Goal: Find specific page/section: Find specific page/section

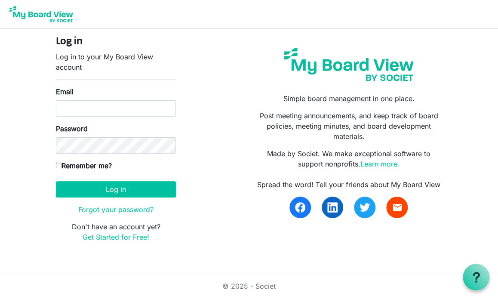
type input "downtowndundasbia@gmail.com"
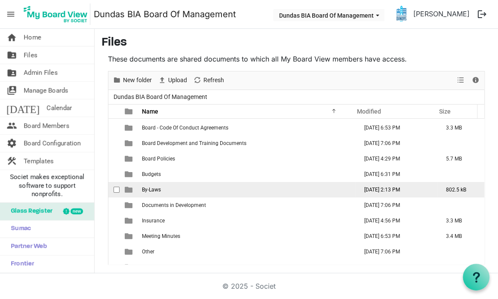
scroll to position [40, 0]
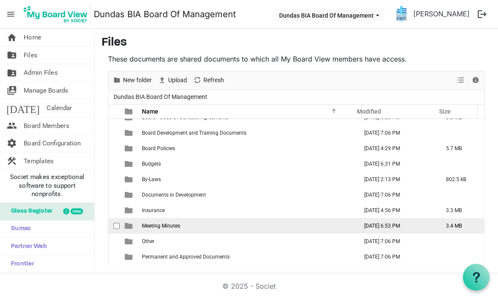
click at [187, 225] on td "Meeting Minutes" at bounding box center [247, 225] width 216 height 15
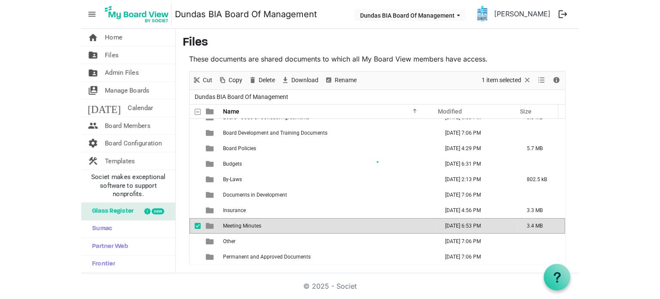
scroll to position [0, 0]
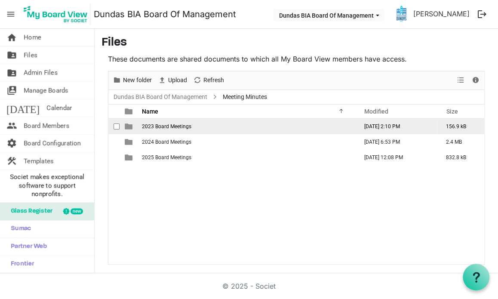
click at [183, 127] on span "2023 Board Meetings" at bounding box center [166, 126] width 49 height 6
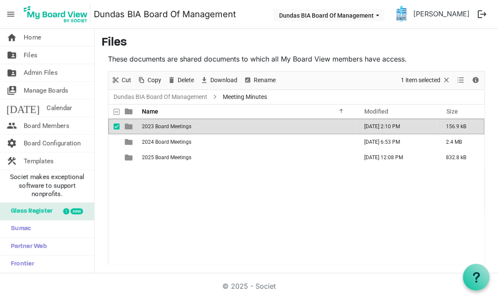
click at [183, 127] on span "2023 Board Meetings" at bounding box center [166, 126] width 49 height 6
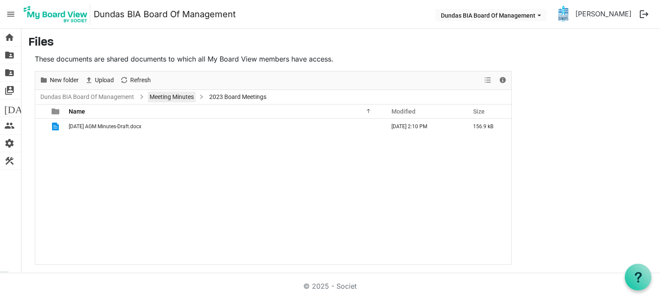
click at [175, 99] on link "Meeting Minutes" at bounding box center [172, 97] width 48 height 11
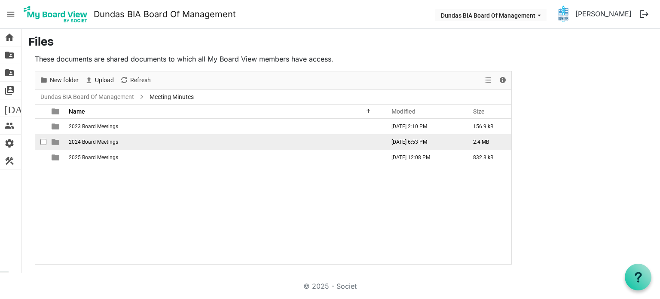
click at [92, 144] on td "2024 Board Meetings" at bounding box center [224, 141] width 316 height 15
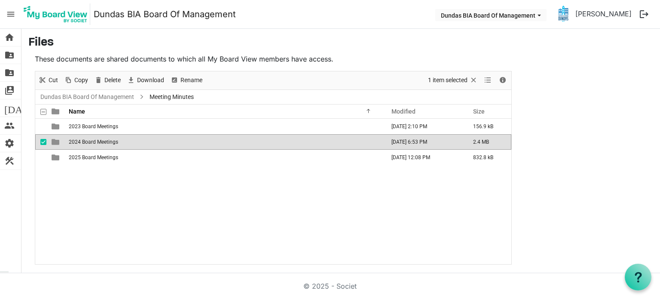
click at [92, 144] on td "2024 Board Meetings" at bounding box center [224, 141] width 316 height 15
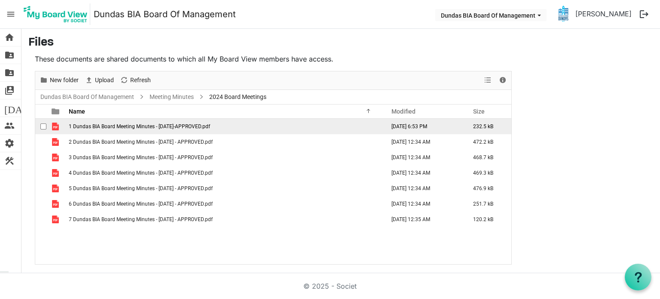
click at [162, 125] on span "1 Dundas BIA Board Meeting Minutes - [DATE]-APPROVED.pdf" at bounding box center [139, 126] width 141 height 6
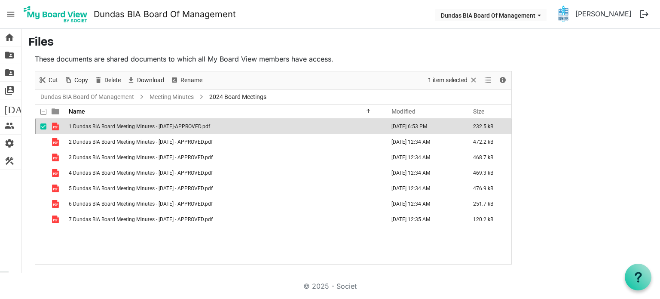
click at [46, 127] on span "checkbox" at bounding box center [43, 126] width 6 height 6
